Goal: Task Accomplishment & Management: Manage account settings

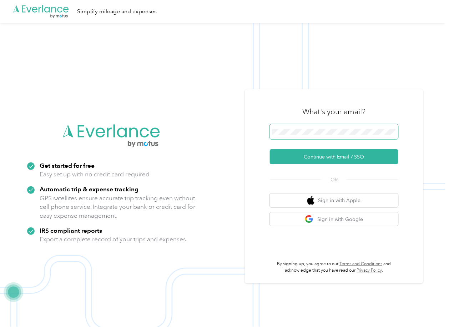
click at [310, 128] on span at bounding box center [334, 131] width 129 height 15
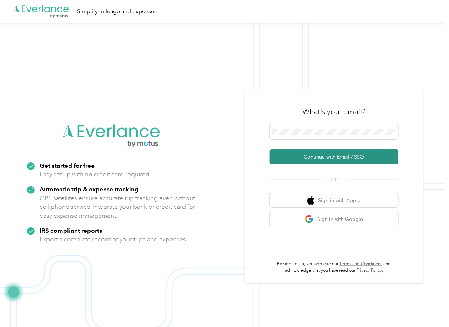
click at [295, 157] on button "Continue with Email / SSO" at bounding box center [334, 156] width 129 height 15
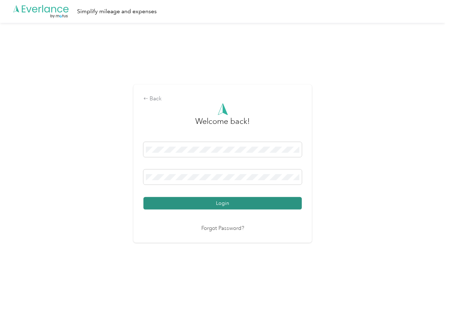
click at [161, 205] on button "Login" at bounding box center [223, 203] width 159 height 13
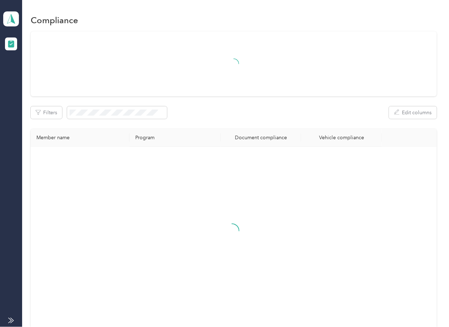
drag, startPoint x: 251, startPoint y: 105, endPoint x: 175, endPoint y: 94, distance: 77.6
click at [251, 105] on div "Filters Edit columns Member name Program Document compliance Vehicle compliance" at bounding box center [234, 179] width 406 height 297
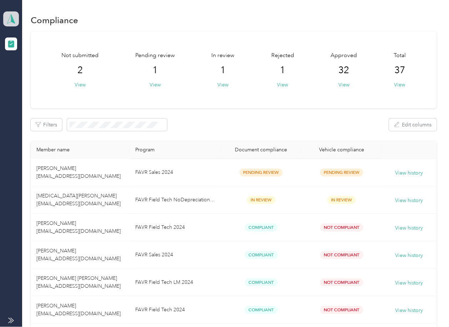
click at [9, 18] on icon at bounding box center [11, 19] width 11 height 10
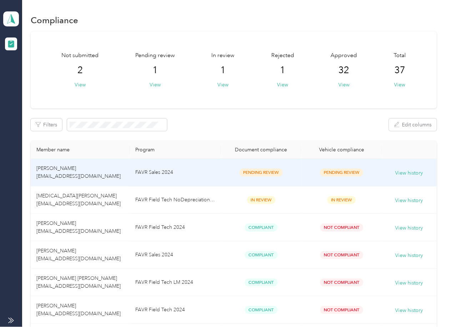
click at [200, 167] on td "FAVR Sales 2024" at bounding box center [175, 173] width 91 height 28
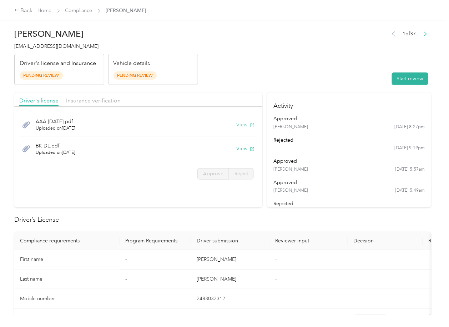
click at [243, 124] on button "View" at bounding box center [245, 125] width 19 height 8
drag, startPoint x: 242, startPoint y: 149, endPoint x: 201, endPoint y: 113, distance: 54.7
click at [242, 149] on button "View" at bounding box center [245, 149] width 19 height 8
click at [193, 100] on div "Driver's license Insurance verification" at bounding box center [138, 100] width 248 height 14
click at [105, 106] on div "Driver's license Insurance verification" at bounding box center [138, 100] width 248 height 14
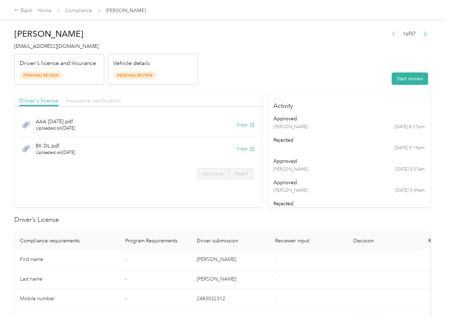
click at [102, 102] on span "Insurance verification" at bounding box center [93, 100] width 55 height 7
click at [247, 122] on button "View" at bounding box center [245, 125] width 19 height 8
click at [239, 149] on button "View" at bounding box center [245, 149] width 19 height 8
click at [298, 81] on header "[PERSON_NAME] [EMAIL_ADDRESS][DOMAIN_NAME] Driver's license and Insurance Pendi…" at bounding box center [222, 55] width 417 height 60
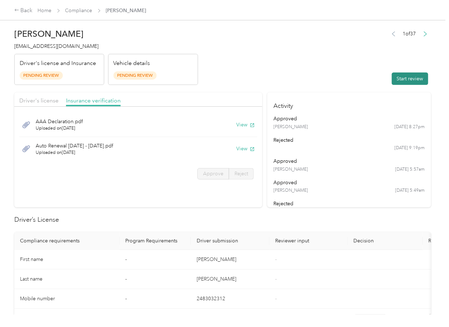
click at [395, 78] on button "Start review" at bounding box center [410, 79] width 36 height 13
click at [40, 100] on span "Driver's license" at bounding box center [38, 100] width 39 height 7
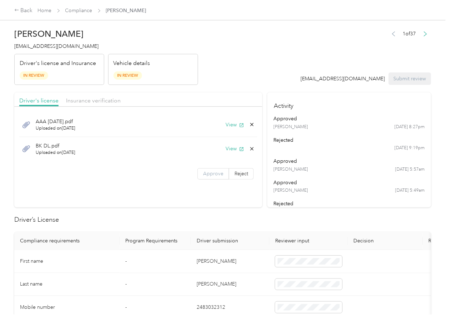
click at [215, 171] on span "Approve" at bounding box center [213, 174] width 20 height 6
click at [90, 97] on span "Insurance verification" at bounding box center [93, 100] width 55 height 7
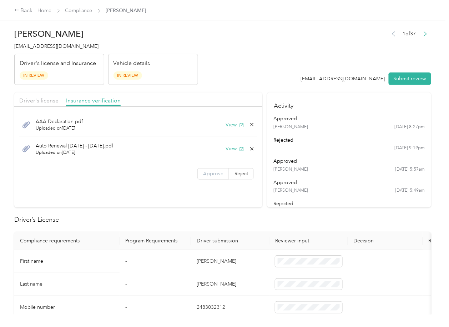
click at [215, 177] on label "Approve" at bounding box center [214, 173] width 32 height 11
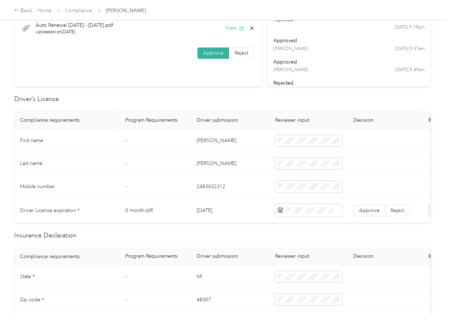
scroll to position [143, 0]
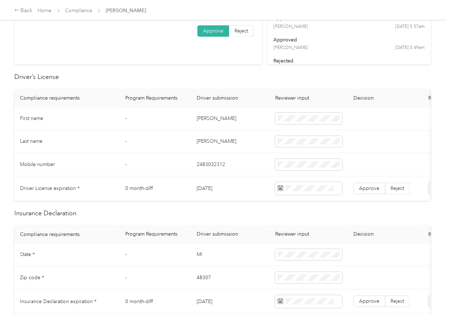
click at [214, 119] on td "[PERSON_NAME]" at bounding box center [230, 118] width 79 height 23
copy td "[PERSON_NAME]"
click at [196, 184] on td "[DATE]" at bounding box center [230, 188] width 79 height 25
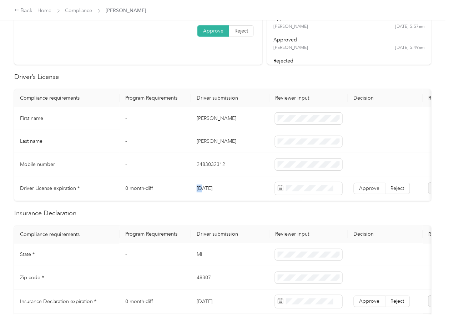
click at [196, 184] on td "[DATE]" at bounding box center [230, 188] width 79 height 25
drag, startPoint x: 196, startPoint y: 184, endPoint x: 249, endPoint y: 196, distance: 54.7
click at [200, 185] on td "[DATE]" at bounding box center [230, 188] width 79 height 25
copy td "[DATE]"
click at [372, 191] on label "Approve" at bounding box center [370, 188] width 32 height 11
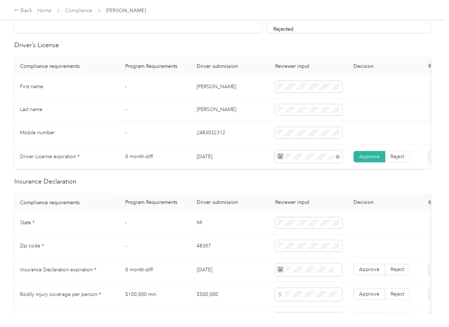
scroll to position [238, 0]
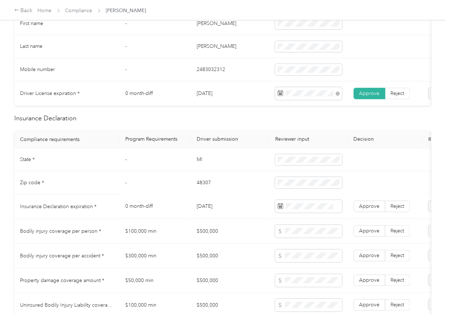
click at [219, 209] on td "[DATE]" at bounding box center [230, 207] width 79 height 25
copy td "[DATE]"
click at [311, 208] on span at bounding box center [308, 206] width 67 height 13
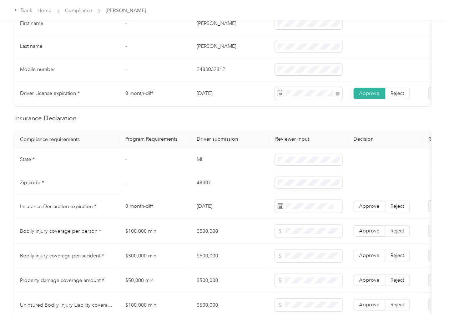
click at [238, 141] on th "Driver submission" at bounding box center [230, 140] width 79 height 18
click at [363, 210] on span "Approve" at bounding box center [370, 207] width 20 height 6
click at [199, 165] on td "MI" at bounding box center [230, 160] width 79 height 23
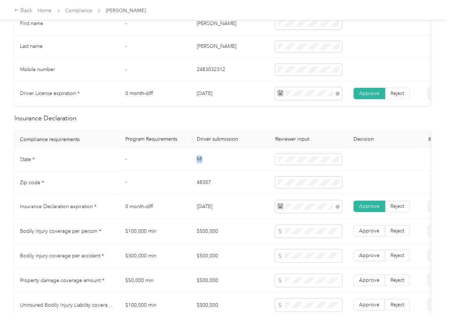
click at [199, 165] on td "MI" at bounding box center [230, 160] width 79 height 23
copy td "MI"
click at [195, 190] on td "48307" at bounding box center [230, 182] width 79 height 23
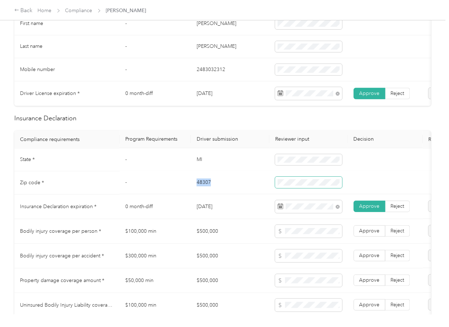
copy td "48307"
click at [126, 203] on td "0 month-diff" at bounding box center [155, 207] width 71 height 25
click at [214, 169] on td "MI" at bounding box center [230, 160] width 79 height 23
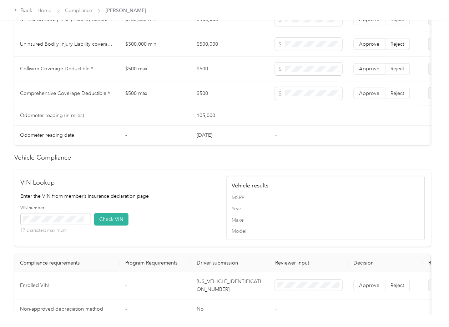
scroll to position [667, 0]
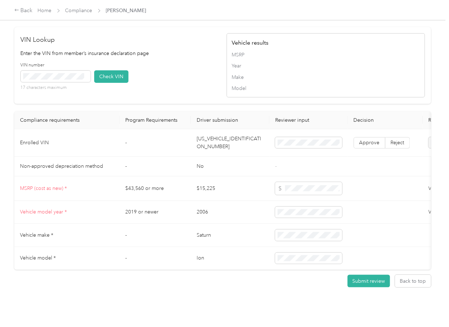
click at [211, 157] on td "[US_VEHICLE_IDENTIFICATION_NUMBER]" at bounding box center [230, 143] width 79 height 28
copy td "[US_VEHICLE_IDENTIFICATION_NUMBER]"
click at [170, 92] on div "VIN number 17 characters maximum Check VIN" at bounding box center [120, 79] width 199 height 34
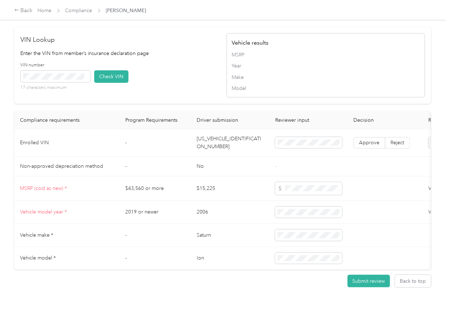
click at [121, 83] on button "Check VIN" at bounding box center [111, 76] width 34 height 13
click at [368, 146] on span "Approve" at bounding box center [370, 143] width 20 height 6
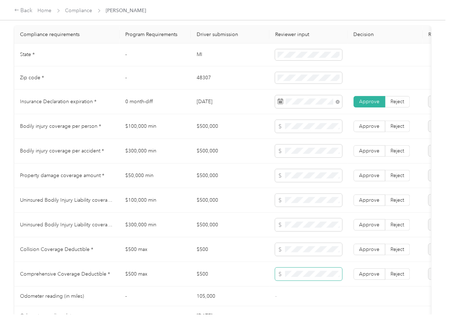
scroll to position [333, 0]
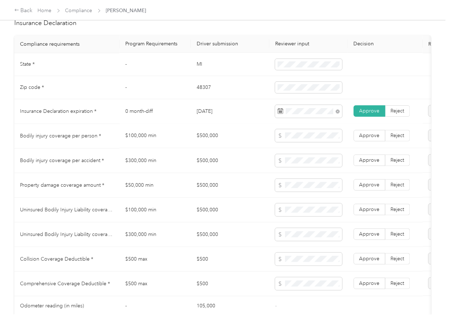
click at [209, 143] on td "$500,000" at bounding box center [230, 136] width 79 height 25
copy td "$500,000"
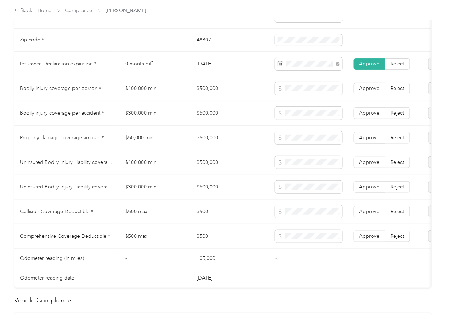
drag, startPoint x: 402, startPoint y: 215, endPoint x: 383, endPoint y: 234, distance: 26.8
click at [401, 215] on label "Reject" at bounding box center [398, 211] width 25 height 11
click at [188, 150] on td "$50,000 min" at bounding box center [155, 138] width 71 height 25
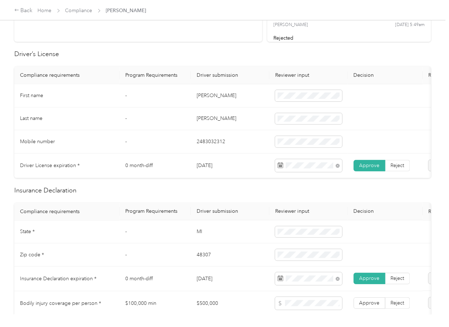
scroll to position [0, 0]
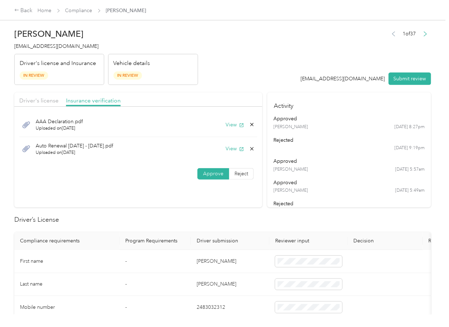
click at [251, 148] on icon at bounding box center [252, 148] width 3 height 3
click at [230, 151] on button "Yes" at bounding box center [232, 154] width 14 height 11
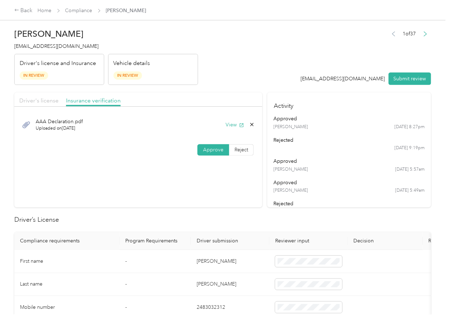
click at [34, 101] on span "Driver's license" at bounding box center [38, 100] width 39 height 7
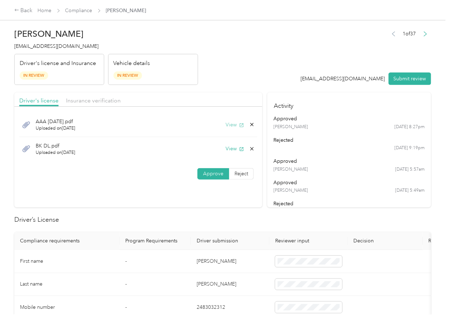
click at [232, 127] on button "View" at bounding box center [235, 125] width 19 height 8
click at [206, 79] on header "[PERSON_NAME] [EMAIL_ADDRESS][DOMAIN_NAME] Driver's license and Insurance In Re…" at bounding box center [222, 55] width 417 height 60
click at [253, 124] on div "AAA [DATE].pdf Uploaded on [DATE] View" at bounding box center [138, 125] width 238 height 24
click at [251, 124] on icon at bounding box center [252, 124] width 3 height 3
click at [237, 128] on button "Yes" at bounding box center [232, 130] width 14 height 11
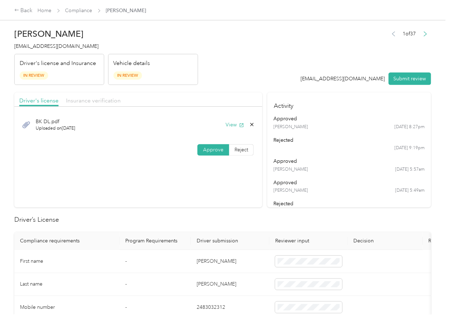
click at [90, 100] on span "Insurance verification" at bounding box center [93, 100] width 55 height 7
click at [238, 128] on button "View" at bounding box center [235, 125] width 19 height 8
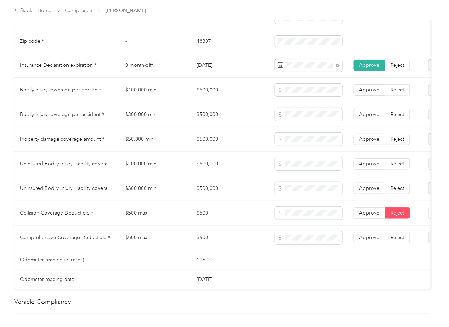
scroll to position [381, 0]
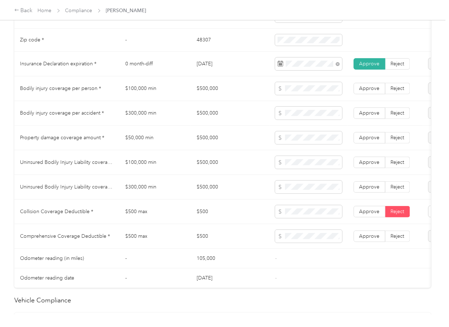
click at [224, 149] on td "$500,000" at bounding box center [230, 138] width 79 height 25
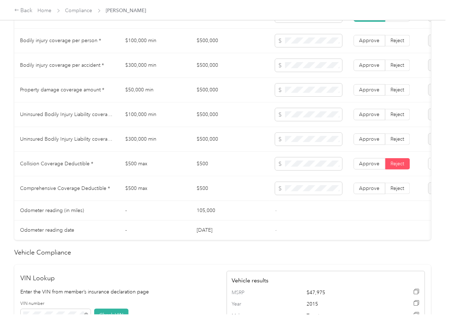
drag, startPoint x: 244, startPoint y: 200, endPoint x: 235, endPoint y: 235, distance: 36.5
click at [243, 200] on td "$500" at bounding box center [230, 188] width 79 height 25
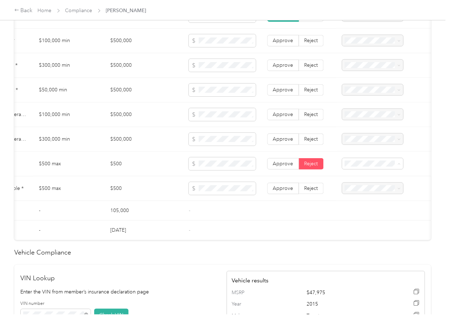
click at [369, 226] on span "Collision deductible exceeds the maximum value requirement" at bounding box center [369, 225] width 51 height 21
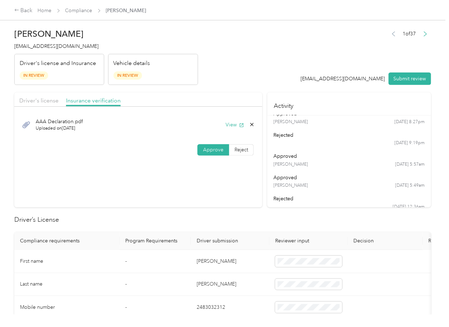
scroll to position [0, 0]
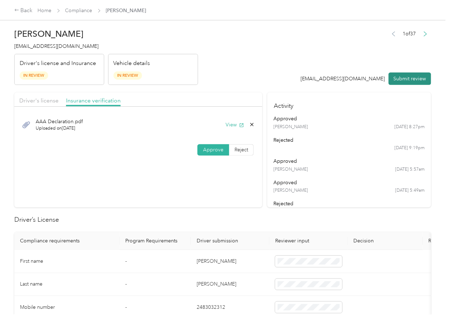
click at [399, 79] on button "Submit review" at bounding box center [410, 79] width 43 height 13
click at [28, 49] on span "[EMAIL_ADDRESS][DOMAIN_NAME]" at bounding box center [56, 46] width 84 height 6
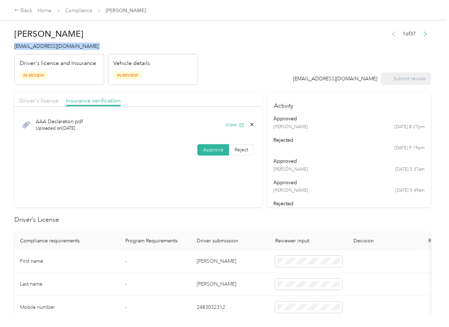
copy span "[EMAIL_ADDRESS][DOMAIN_NAME]"
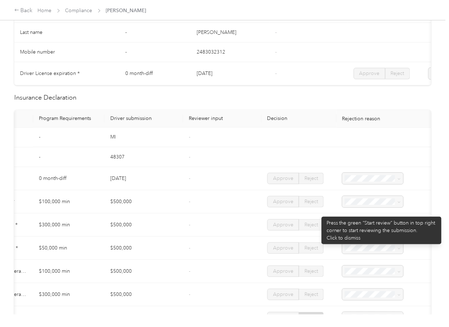
scroll to position [429, 0]
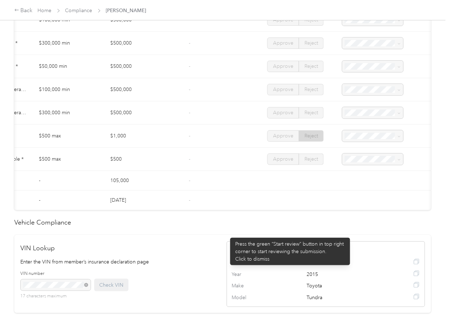
drag, startPoint x: 329, startPoint y: 226, endPoint x: 227, endPoint y: 234, distance: 102.8
click at [227, 234] on div "Driver’s License Compliance requirements Program Requirements Driver submission…" at bounding box center [222, 125] width 417 height 678
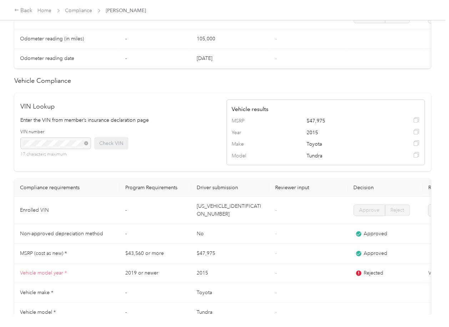
scroll to position [572, 0]
click at [301, 196] on th "Reviewer input" at bounding box center [309, 187] width 79 height 18
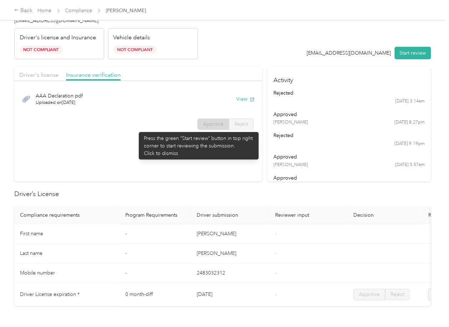
scroll to position [0, 0]
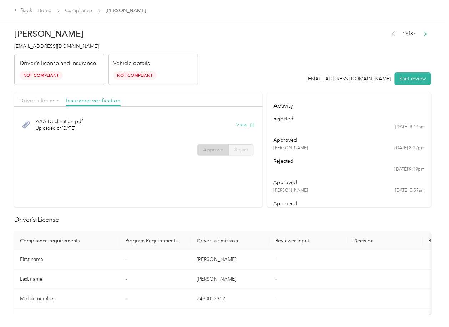
click at [246, 125] on button "View" at bounding box center [245, 125] width 19 height 8
click at [152, 181] on section "Driver's license Insurance verification AAA Declaration.pdf Uploaded on [DATE] …" at bounding box center [138, 150] width 248 height 115
click at [264, 76] on header "[PERSON_NAME] [EMAIL_ADDRESS][DOMAIN_NAME] Driver's license and Insurance Not C…" at bounding box center [222, 55] width 417 height 60
click at [80, 10] on link "Compliance" at bounding box center [78, 11] width 27 height 6
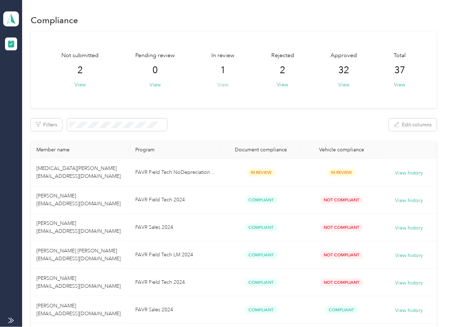
click at [220, 84] on button "View" at bounding box center [223, 85] width 11 height 8
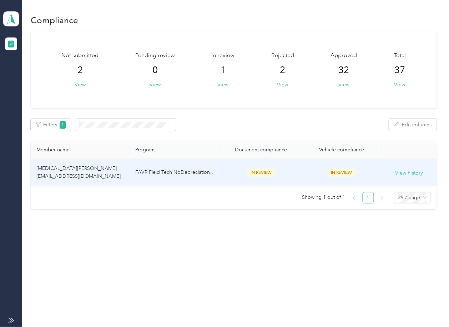
click at [80, 179] on td "[MEDICAL_DATA][PERSON_NAME] [EMAIL_ADDRESS][DOMAIN_NAME]" at bounding box center [80, 173] width 99 height 28
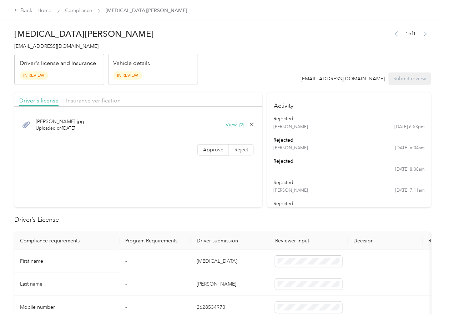
drag, startPoint x: 298, startPoint y: 208, endPoint x: 276, endPoint y: 169, distance: 44.2
click at [298, 207] on div "rejected" at bounding box center [349, 204] width 151 height 8
click at [231, 124] on button "View" at bounding box center [235, 125] width 19 height 8
click at [203, 152] on span "Approve" at bounding box center [213, 150] width 20 height 6
click at [101, 104] on span "Insurance verification" at bounding box center [93, 100] width 55 height 7
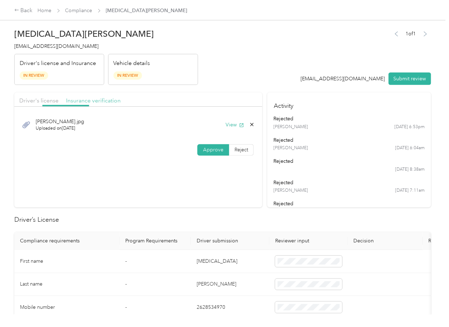
click at [93, 100] on span "Insurance verification" at bounding box center [93, 100] width 55 height 7
click at [232, 126] on button "View" at bounding box center [235, 125] width 19 height 8
drag, startPoint x: 213, startPoint y: 149, endPoint x: 213, endPoint y: 169, distance: 19.6
click at [213, 149] on span "Approve" at bounding box center [213, 150] width 20 height 6
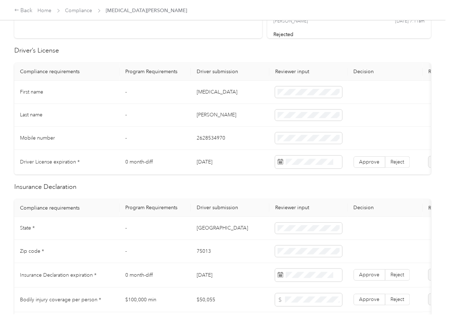
scroll to position [190, 0]
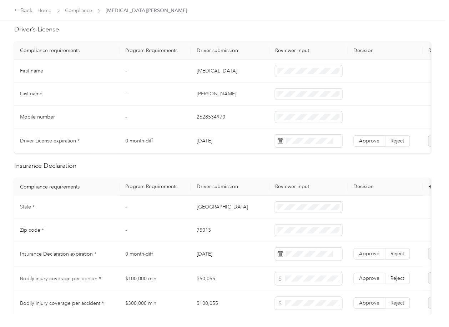
click at [219, 142] on td "[DATE]" at bounding box center [230, 141] width 79 height 25
copy td "[DATE]"
click at [367, 144] on label "Approve" at bounding box center [370, 140] width 32 height 11
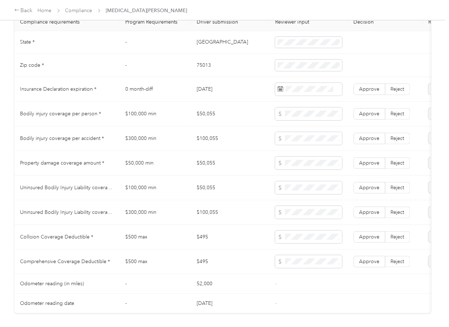
scroll to position [333, 0]
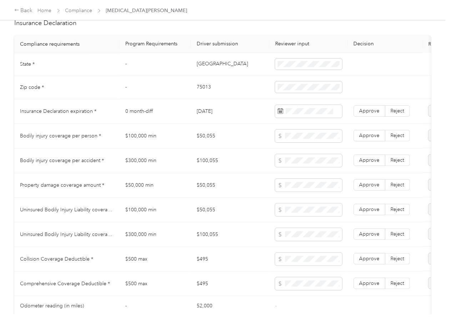
click at [199, 69] on td "[GEOGRAPHIC_DATA]" at bounding box center [230, 64] width 79 height 23
drag, startPoint x: 199, startPoint y: 69, endPoint x: 267, endPoint y: 73, distance: 67.6
click at [199, 68] on td "[GEOGRAPHIC_DATA]" at bounding box center [230, 64] width 79 height 23
copy td "[GEOGRAPHIC_DATA]"
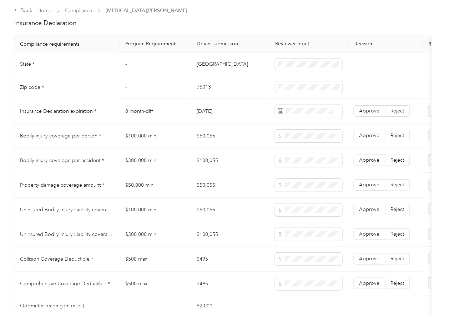
click at [206, 95] on td "75013" at bounding box center [230, 87] width 79 height 23
click at [256, 149] on td "$50,055" at bounding box center [230, 136] width 79 height 25
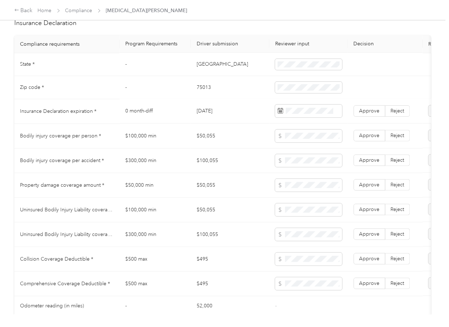
click at [219, 116] on td "[DATE]" at bounding box center [230, 111] width 79 height 25
click at [370, 114] on span "Approve" at bounding box center [370, 111] width 20 height 6
click at [213, 159] on td "$100,055" at bounding box center [230, 161] width 79 height 25
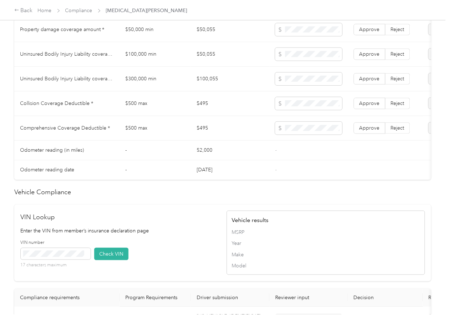
scroll to position [667, 0]
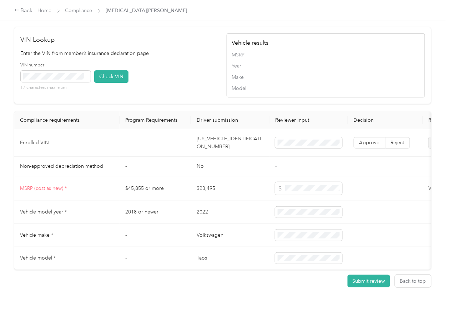
click at [218, 156] on td "[US_VEHICLE_IDENTIFICATION_NUMBER]" at bounding box center [230, 143] width 79 height 28
click at [171, 96] on div "VIN number 17 characters maximum Check VIN" at bounding box center [120, 79] width 199 height 34
click at [129, 90] on div "VIN number 17 characters maximum Check VIN" at bounding box center [120, 79] width 199 height 34
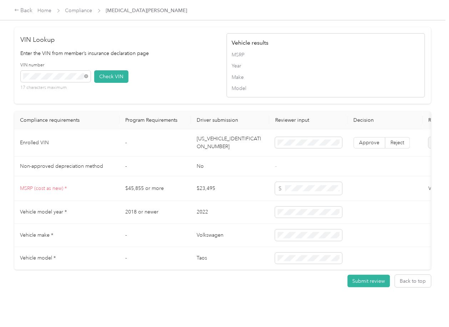
drag, startPoint x: 123, startPoint y: 88, endPoint x: 147, endPoint y: 100, distance: 26.4
click at [123, 83] on button "Check VIN" at bounding box center [111, 76] width 34 height 13
click at [363, 146] on span "Approve" at bounding box center [370, 143] width 20 height 6
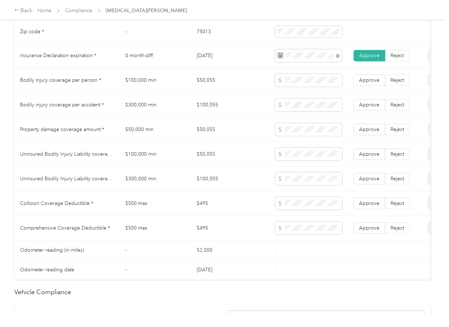
scroll to position [333, 0]
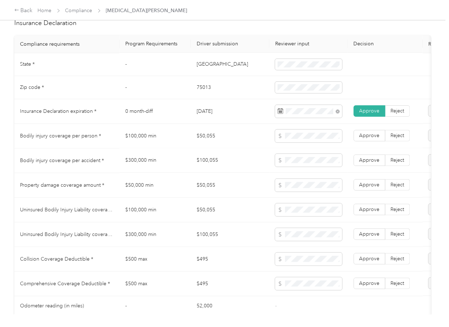
click at [208, 166] on td "$100,055" at bounding box center [230, 161] width 79 height 25
click at [259, 168] on tr "Bodily injury coverage per accident * $300,000 min $100,055 Approve Reject" at bounding box center [266, 161] width 504 height 25
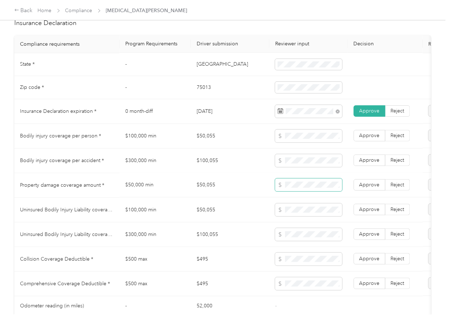
click at [251, 196] on tr "Property damage coverage amount * $50,000 min $50,055 Approve Reject" at bounding box center [266, 185] width 504 height 25
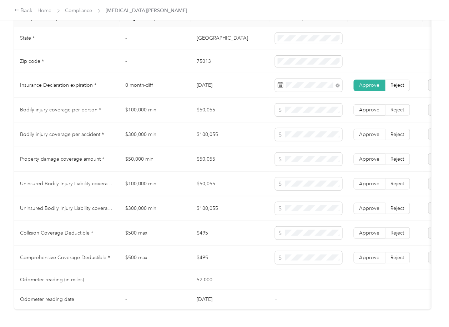
scroll to position [381, 0]
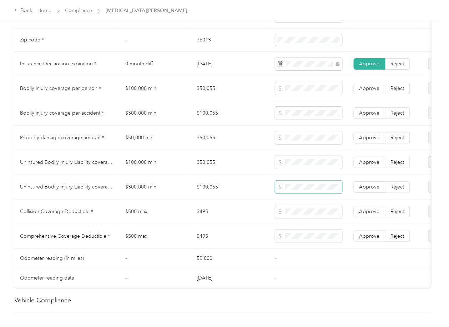
click at [300, 188] on span at bounding box center [308, 187] width 67 height 13
click at [234, 200] on td "$100,055" at bounding box center [230, 187] width 79 height 25
click at [205, 219] on td "$495" at bounding box center [230, 212] width 79 height 25
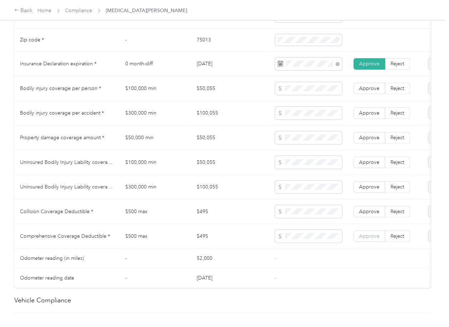
click at [378, 239] on span "Approve" at bounding box center [370, 236] width 20 height 6
click at [375, 215] on span "Approve" at bounding box center [370, 212] width 20 height 6
click at [376, 190] on span "Approve" at bounding box center [370, 187] width 20 height 6
drag, startPoint x: 368, startPoint y: 169, endPoint x: 365, endPoint y: 150, distance: 18.4
click at [368, 165] on span "Approve" at bounding box center [370, 162] width 20 height 6
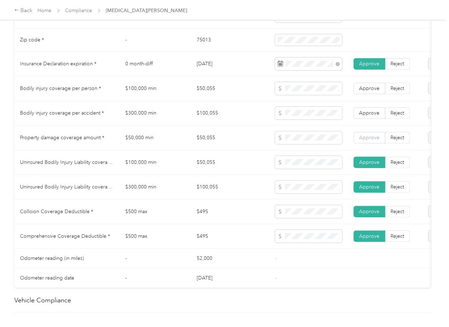
drag, startPoint x: 365, startPoint y: 145, endPoint x: 366, endPoint y: 134, distance: 11.2
click at [365, 141] on span "Approve" at bounding box center [370, 138] width 20 height 6
drag, startPoint x: 367, startPoint y: 122, endPoint x: 367, endPoint y: 101, distance: 20.7
click at [367, 116] on span "Approve" at bounding box center [370, 113] width 20 height 6
click at [366, 94] on label "Approve" at bounding box center [370, 88] width 32 height 11
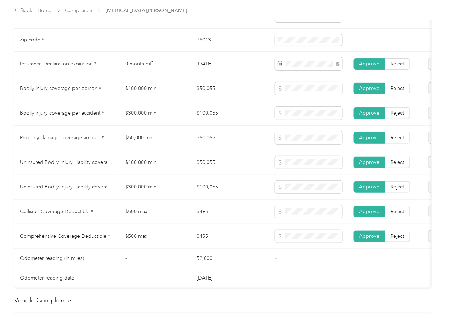
click at [366, 91] on span "Approve" at bounding box center [370, 88] width 20 height 6
click at [180, 160] on td "$100,000 min" at bounding box center [155, 162] width 71 height 25
click at [268, 96] on tr "Bodily injury coverage per person * $100,000 min $50,055 Approve Reject" at bounding box center [266, 88] width 504 height 25
click at [266, 120] on tr "Bodily injury coverage per accident * $300,000 min $100,055 Approve Reject" at bounding box center [266, 113] width 504 height 25
click at [268, 146] on tr "Property damage coverage amount * $50,000 min $50,055 Approve Reject" at bounding box center [266, 138] width 504 height 25
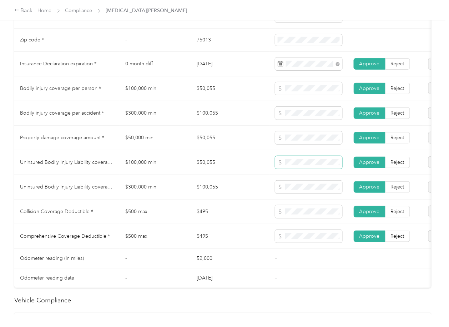
click at [277, 169] on span at bounding box center [308, 162] width 67 height 13
click at [275, 194] on span at bounding box center [308, 187] width 67 height 13
click at [257, 219] on td "$495" at bounding box center [230, 212] width 79 height 25
click at [255, 133] on td "$50,055" at bounding box center [230, 138] width 79 height 25
click at [197, 144] on td "$50,055" at bounding box center [230, 138] width 79 height 25
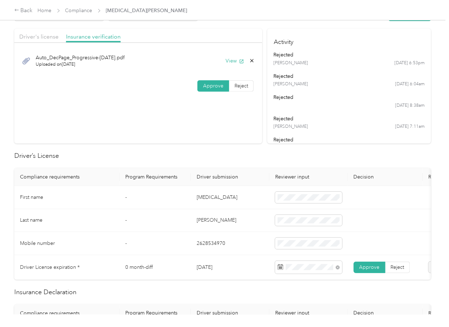
scroll to position [0, 0]
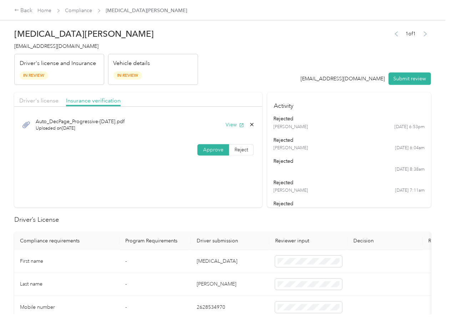
click at [39, 101] on span "Driver's license" at bounding box center [38, 100] width 39 height 7
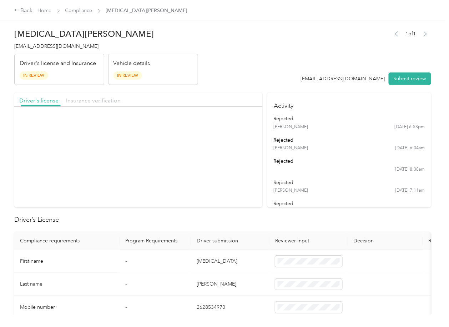
click at [98, 103] on span "Insurance verification" at bounding box center [93, 100] width 55 height 7
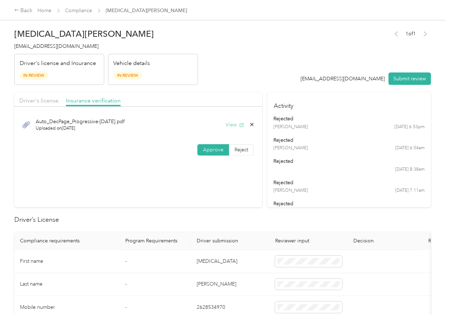
click at [227, 124] on button "View" at bounding box center [235, 125] width 19 height 8
click at [43, 100] on span "Driver's license" at bounding box center [38, 100] width 39 height 7
click at [232, 122] on button "View" at bounding box center [235, 125] width 19 height 8
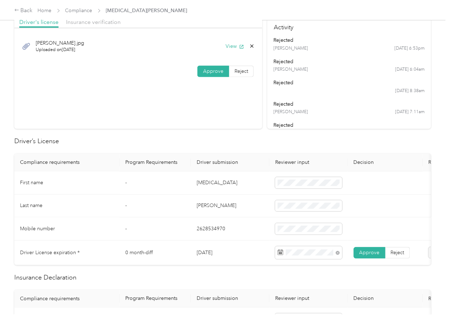
scroll to position [190, 0]
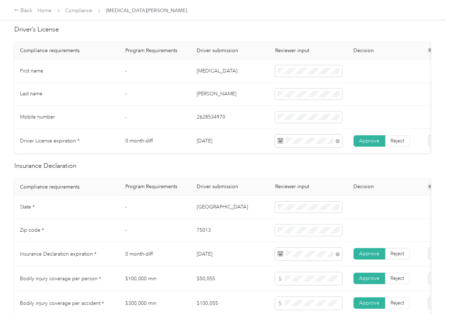
click at [204, 72] on td "[MEDICAL_DATA]" at bounding box center [230, 71] width 79 height 23
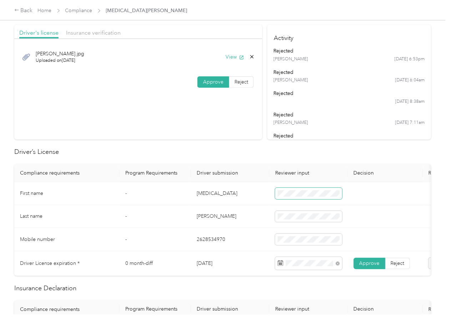
scroll to position [0, 0]
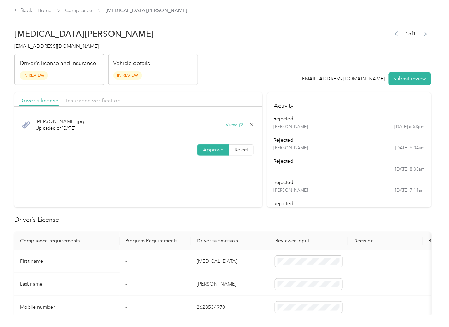
click at [419, 74] on button "Submit review" at bounding box center [410, 79] width 43 height 13
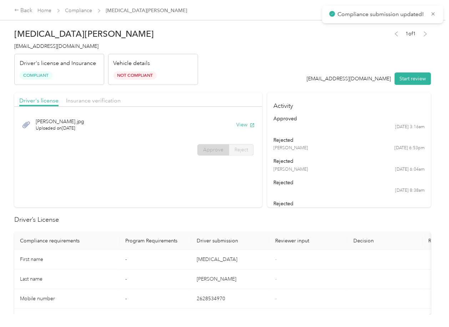
click at [30, 48] on span "[EMAIL_ADDRESS][DOMAIN_NAME]" at bounding box center [56, 46] width 84 height 6
click at [339, 224] on h2 "Driver’s License" at bounding box center [222, 220] width 417 height 10
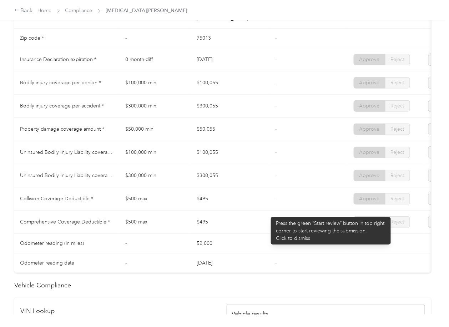
scroll to position [381, 0]
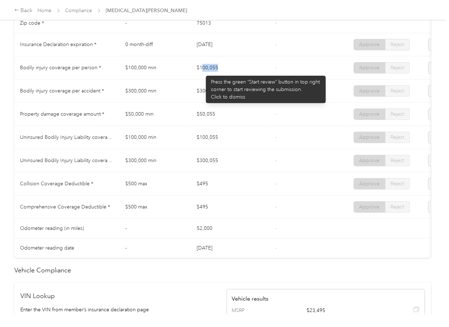
drag, startPoint x: 214, startPoint y: 72, endPoint x: 233, endPoint y: 79, distance: 20.4
click at [238, 76] on td "$100,055" at bounding box center [230, 67] width 79 height 23
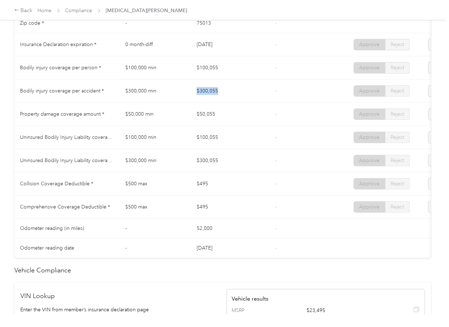
drag, startPoint x: 208, startPoint y: 99, endPoint x: 245, endPoint y: 103, distance: 36.6
click at [245, 103] on td "$300,055" at bounding box center [230, 91] width 79 height 23
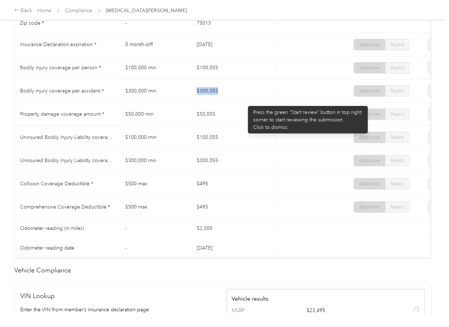
click at [245, 103] on td "$300,055" at bounding box center [230, 91] width 79 height 23
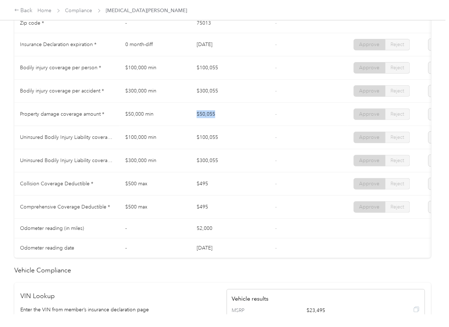
drag, startPoint x: 180, startPoint y: 120, endPoint x: 192, endPoint y: 140, distance: 23.7
click at [221, 126] on tr "Property damage coverage amount * $50,000 min $50,055 - Approve Reject" at bounding box center [266, 114] width 504 height 23
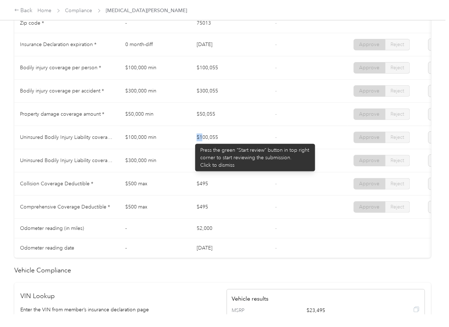
drag, startPoint x: 223, startPoint y: 147, endPoint x: 221, endPoint y: 164, distance: 16.9
click at [238, 149] on td "$100,055" at bounding box center [230, 137] width 79 height 23
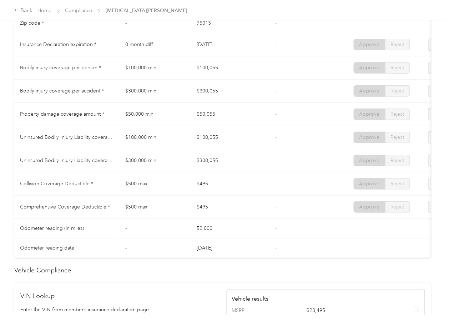
click at [250, 173] on td "$300,055" at bounding box center [230, 160] width 79 height 23
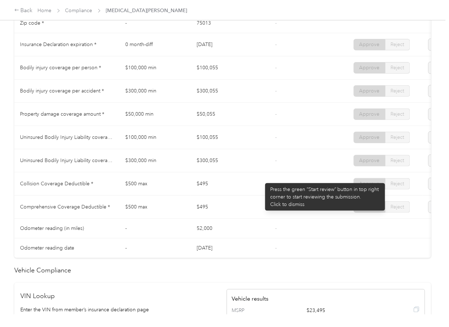
click at [263, 180] on td "$495" at bounding box center [230, 184] width 79 height 23
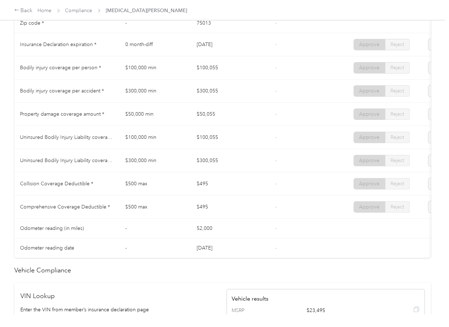
click at [261, 196] on td "$495" at bounding box center [230, 184] width 79 height 23
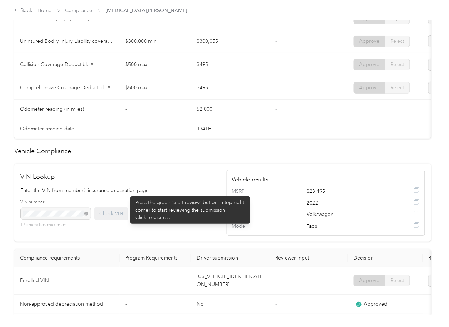
scroll to position [655, 0]
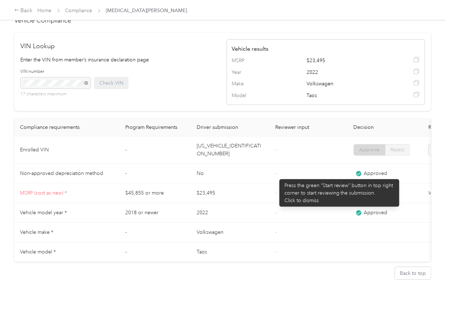
click at [276, 190] on span "-" at bounding box center [275, 193] width 1 height 6
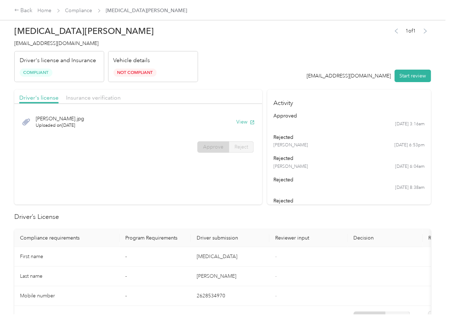
scroll to position [0, 0]
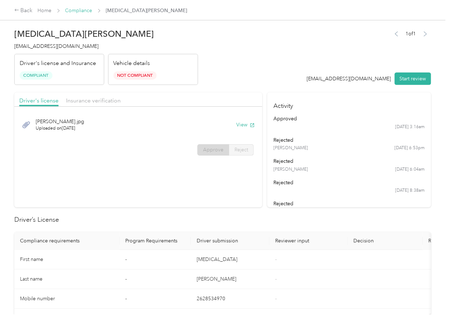
click at [78, 8] on link "Compliance" at bounding box center [78, 11] width 27 height 6
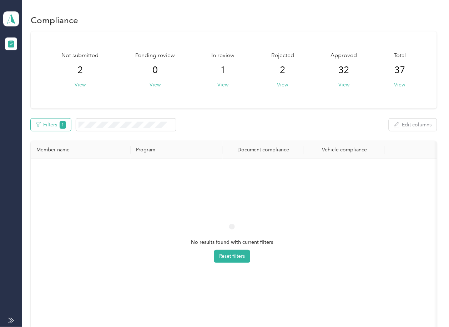
click at [55, 123] on button "Filters 1" at bounding box center [51, 125] width 40 height 13
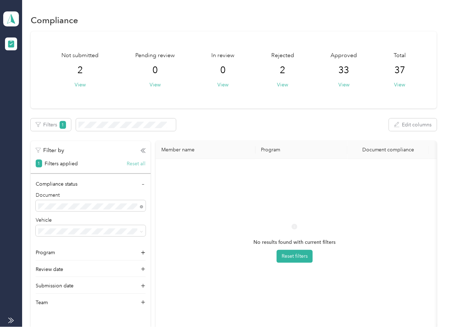
click at [140, 167] on button "Reset all" at bounding box center [136, 164] width 19 height 8
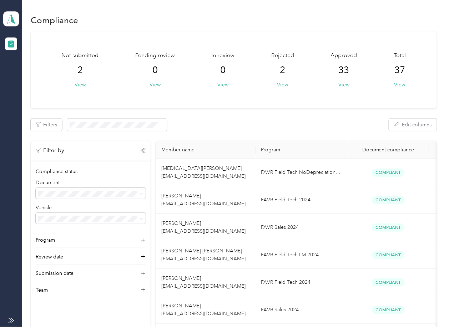
click at [219, 106] on div "Not submitted 2 View Pending review 0 View In review 0 View Rejected 2 View App…" at bounding box center [234, 69] width 406 height 77
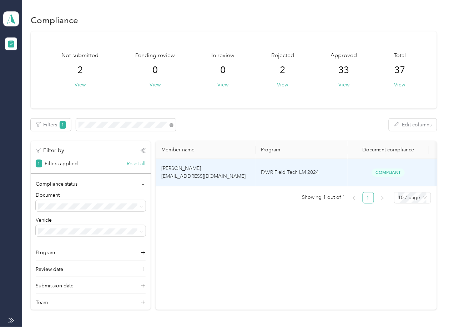
click at [229, 179] on td "[PERSON_NAME] [EMAIL_ADDRESS][DOMAIN_NAME]" at bounding box center [206, 173] width 100 height 28
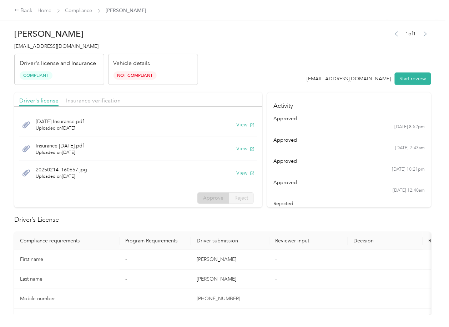
click at [267, 224] on h2 "Driver’s License" at bounding box center [222, 220] width 417 height 10
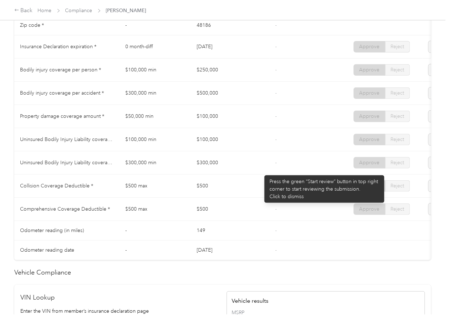
scroll to position [381, 0]
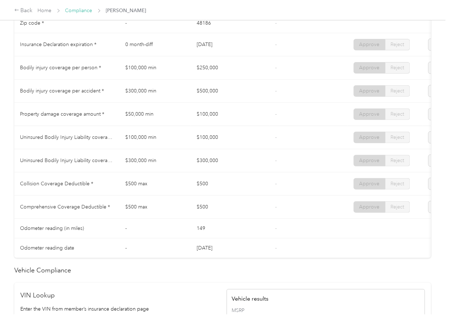
click at [84, 12] on link "Compliance" at bounding box center [78, 11] width 27 height 6
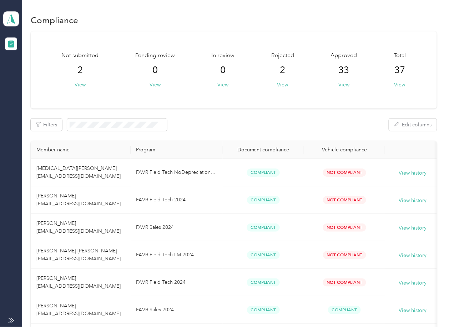
drag, startPoint x: 202, startPoint y: 120, endPoint x: 195, endPoint y: 120, distance: 6.8
click at [201, 120] on div "Filters Edit columns" at bounding box center [234, 125] width 406 height 13
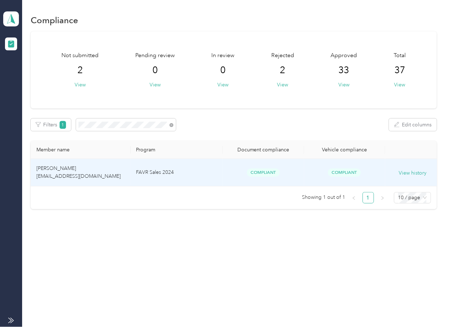
drag, startPoint x: 161, startPoint y: 157, endPoint x: 180, endPoint y: 180, distance: 30.0
click at [180, 180] on td "FAVR Sales 2024" at bounding box center [177, 173] width 93 height 28
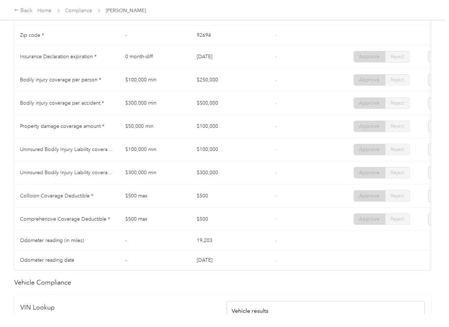
scroll to position [381, 0]
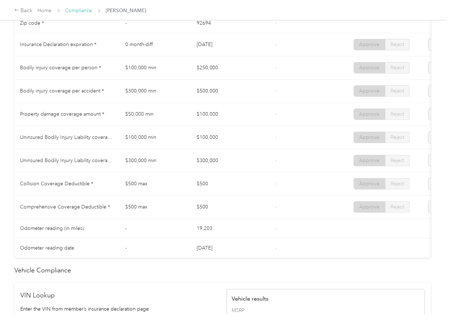
click at [87, 13] on link "Compliance" at bounding box center [78, 11] width 27 height 6
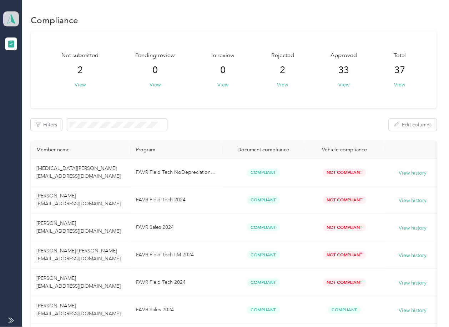
click at [8, 22] on icon at bounding box center [11, 18] width 8 height 9
click at [34, 70] on div "Log out" at bounding box center [78, 75] width 140 height 13
